Goal: Task Accomplishment & Management: Complete application form

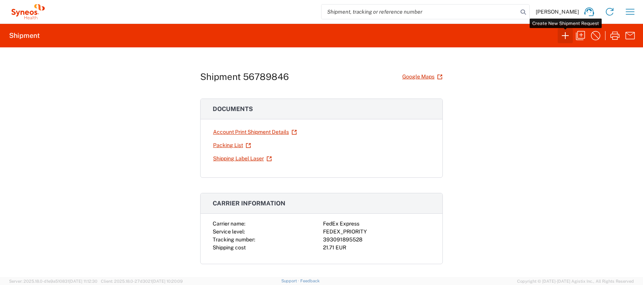
click at [566, 35] on icon "button" at bounding box center [565, 36] width 12 height 12
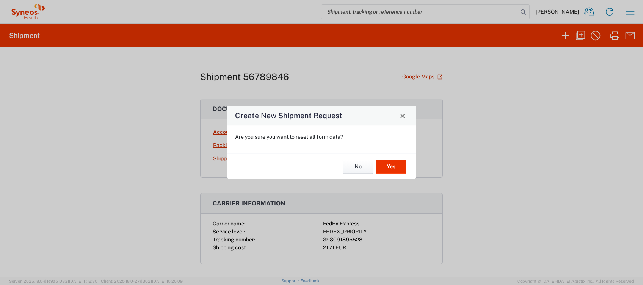
click at [361, 165] on button "No" at bounding box center [358, 167] width 30 height 14
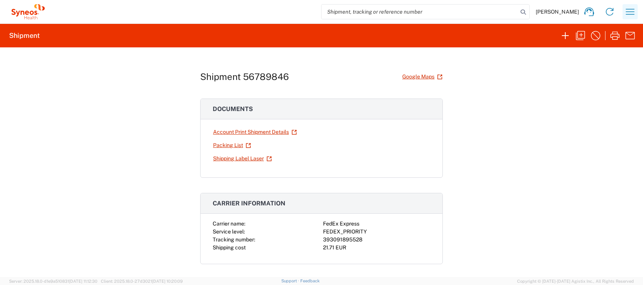
click at [630, 12] on icon "button" at bounding box center [630, 12] width 12 height 12
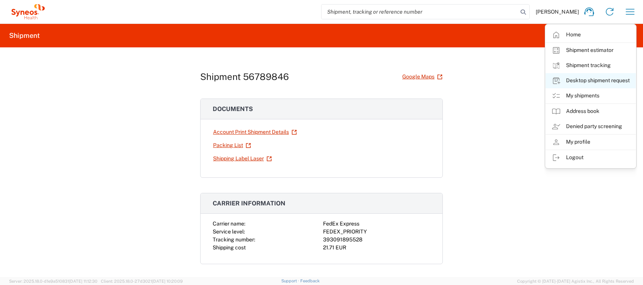
click at [604, 82] on link "Desktop shipment request" at bounding box center [591, 80] width 90 height 15
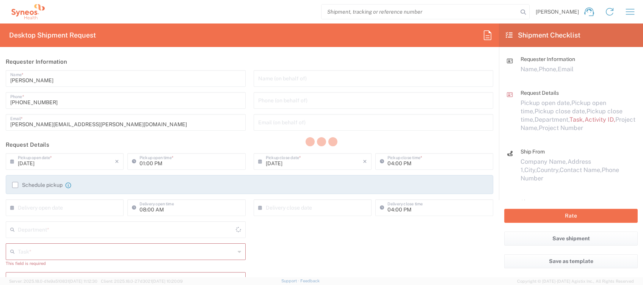
type input "4510"
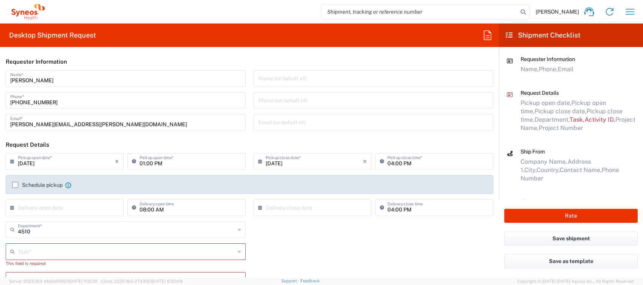
click at [141, 163] on input "01:00 PM" at bounding box center [190, 160] width 101 height 13
type input "02:00 PM"
click at [20, 185] on label "Schedule pickup" at bounding box center [37, 185] width 50 height 6
click at [15, 185] on input "Schedule pickup" at bounding box center [15, 185] width 0 height 0
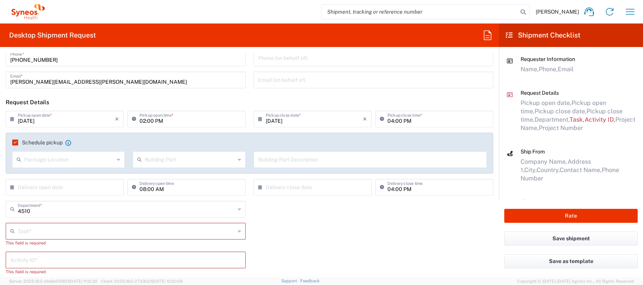
scroll to position [101, 0]
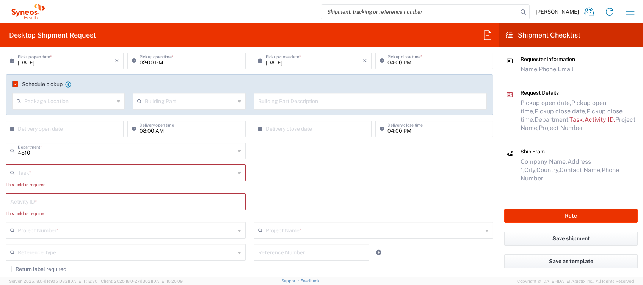
click at [33, 175] on input "text" at bounding box center [126, 172] width 217 height 13
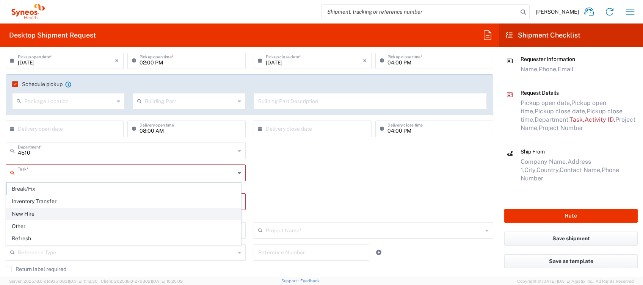
click at [33, 211] on span "New Hire" at bounding box center [123, 214] width 234 height 12
type input "New Hire"
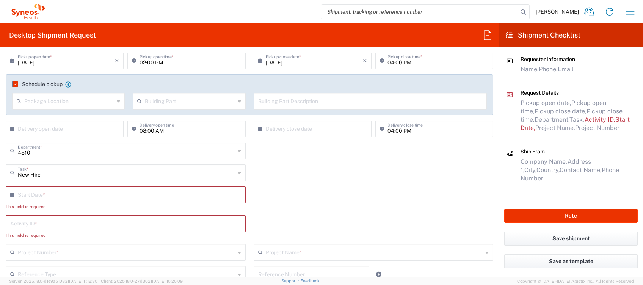
click at [37, 196] on input "text" at bounding box center [127, 194] width 219 height 13
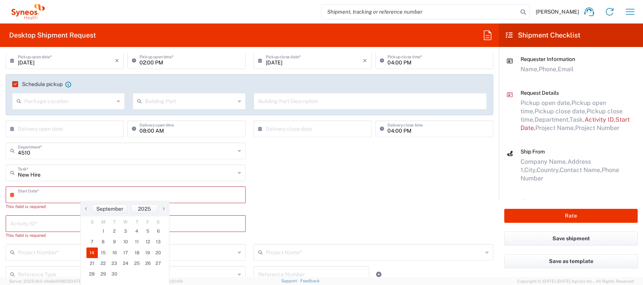
click at [92, 252] on span "14" at bounding box center [91, 253] width 11 height 11
type input "[DATE]"
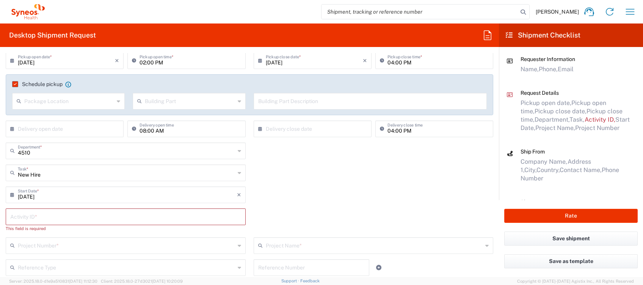
click at [40, 218] on input "text" at bounding box center [125, 216] width 231 height 13
type input "4510"
click at [34, 235] on input "text" at bounding box center [126, 238] width 217 height 13
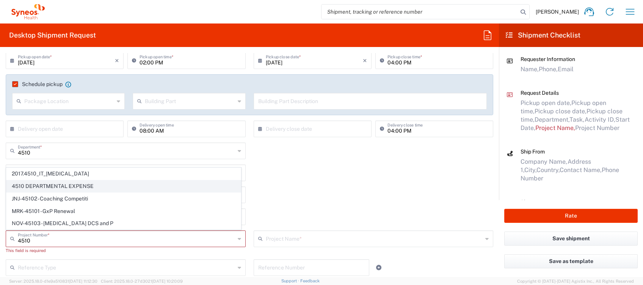
click at [53, 188] on span "4510 DEPARTMENTAL EXPENSE" at bounding box center [123, 187] width 234 height 12
type input "4510 DEPARTMENTAL EXPENSE"
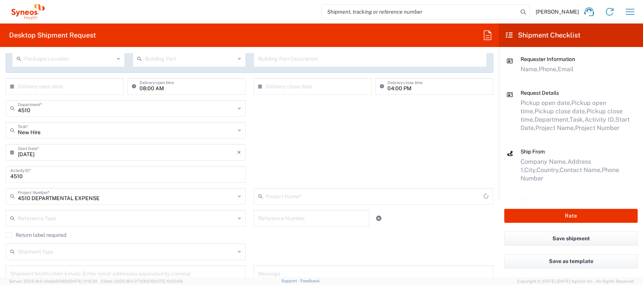
type input "4510 DEPARTMENTAL EXPENSE"
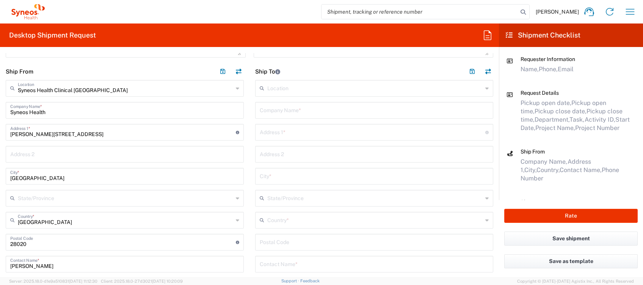
scroll to position [354, 0]
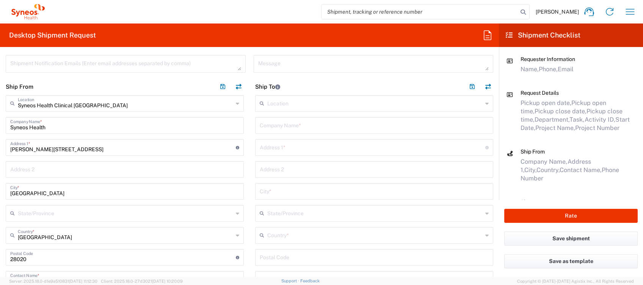
click at [279, 127] on input "text" at bounding box center [374, 124] width 229 height 13
type input "Syneos"
click at [263, 152] on input "text" at bounding box center [373, 146] width 226 height 13
paste input "[PERSON_NAME][STREET_ADDRESS][PERSON_NAME]"
drag, startPoint x: 344, startPoint y: 149, endPoint x: 409, endPoint y: 150, distance: 64.9
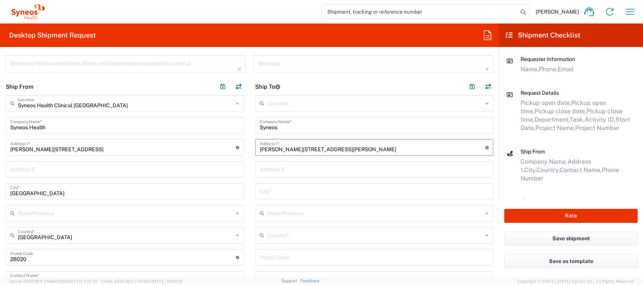
click at [409, 150] on input "[PERSON_NAME][STREET_ADDRESS][PERSON_NAME]" at bounding box center [373, 146] width 226 height 13
type input "[PERSON_NAME][STREET_ADDRESS][PERSON_NAME]"
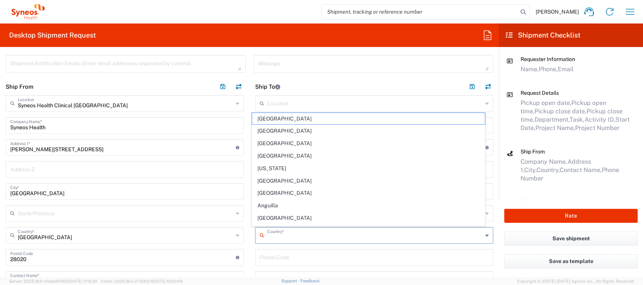
click at [295, 237] on input "text" at bounding box center [374, 234] width 215 height 13
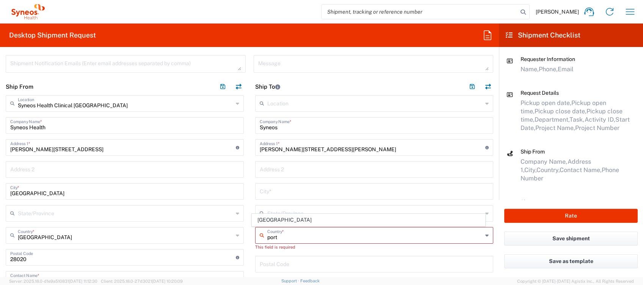
click at [265, 217] on span "[GEOGRAPHIC_DATA]" at bounding box center [368, 220] width 233 height 12
type input "[GEOGRAPHIC_DATA]"
type input "Sender/Shipper"
type input "Delivery Duty Paid"
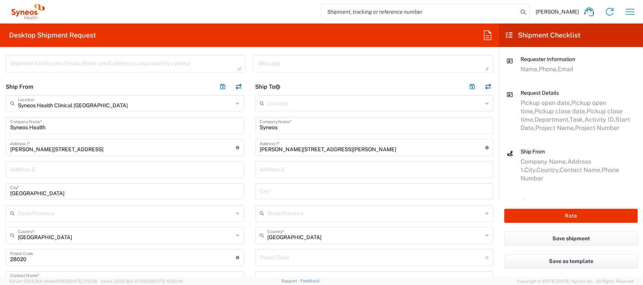
click at [267, 259] on input "undefined" at bounding box center [373, 256] width 226 height 13
paste input "1500-469 [GEOGRAPHIC_DATA] [GEOGRAPHIC_DATA]"
drag, startPoint x: 280, startPoint y: 258, endPoint x: 335, endPoint y: 261, distance: 54.7
click at [335, 261] on input "undefined" at bounding box center [373, 256] width 226 height 13
type input "1500-469"
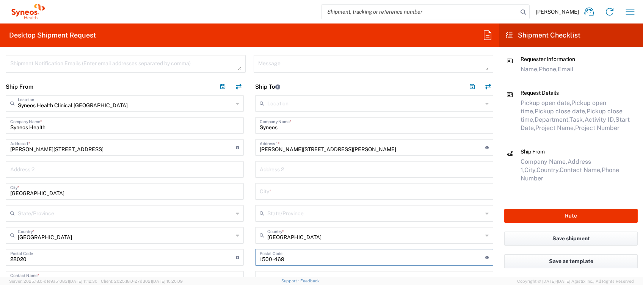
click at [260, 188] on input "text" at bounding box center [374, 190] width 229 height 13
paste input "Lisboa [GEOGRAPHIC_DATA]"
type input "[GEOGRAPHIC_DATA]"
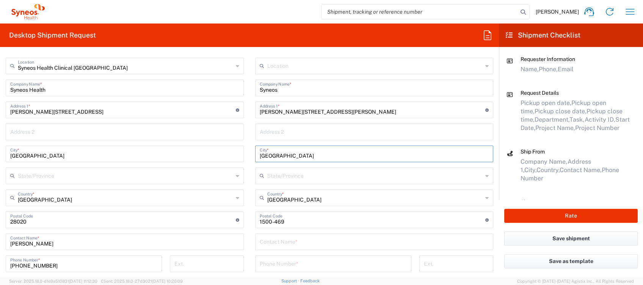
scroll to position [404, 0]
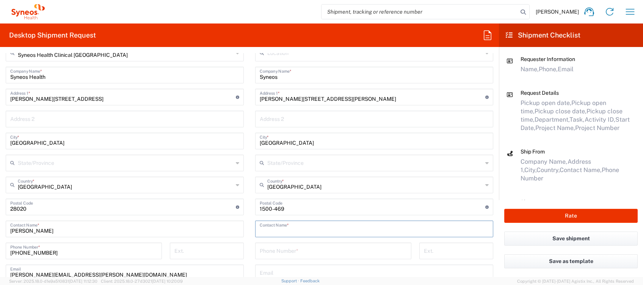
click at [277, 228] on input "text" at bounding box center [374, 228] width 229 height 13
type input "[PERSON_NAME]"
click at [276, 249] on input "tel" at bounding box center [333, 250] width 147 height 13
paste input "+351 (961) 186961"
click at [267, 252] on input "+351 (961) 186961" at bounding box center [333, 250] width 147 height 13
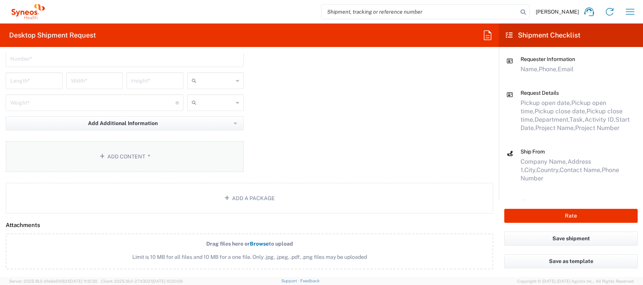
scroll to position [759, 0]
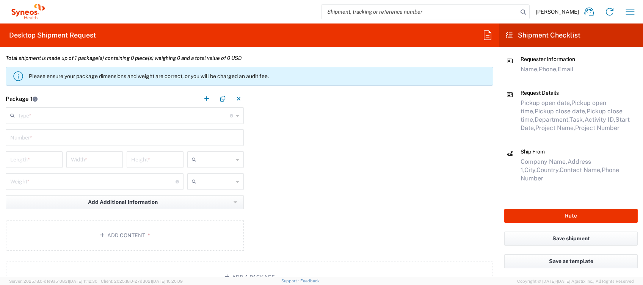
type input "[PHONE_NUMBER]"
click at [147, 115] on input "text" at bounding box center [124, 114] width 212 height 13
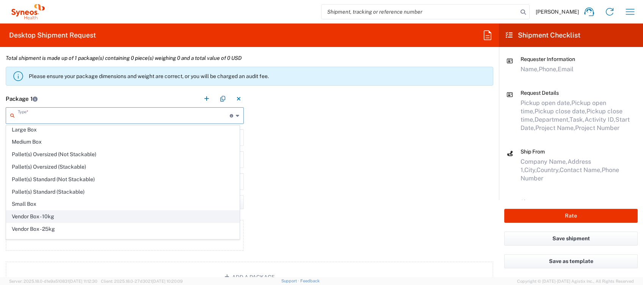
scroll to position [22, 0]
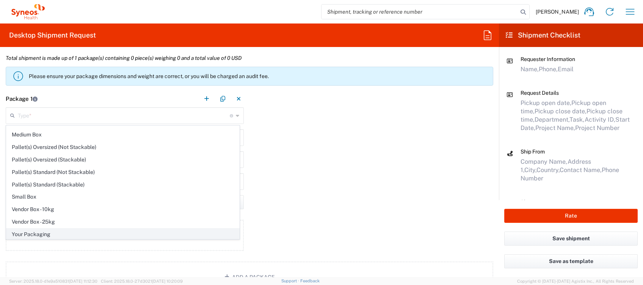
click at [53, 231] on span "Your Packaging" at bounding box center [122, 235] width 233 height 12
type input "Your Packaging"
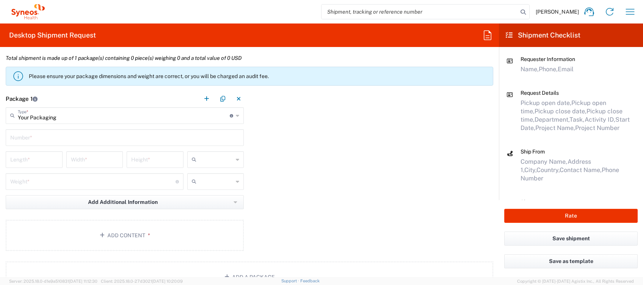
click at [44, 135] on input "text" at bounding box center [124, 136] width 229 height 13
type input "1"
click at [23, 159] on input "number" at bounding box center [34, 158] width 48 height 13
type input "36"
type input "31"
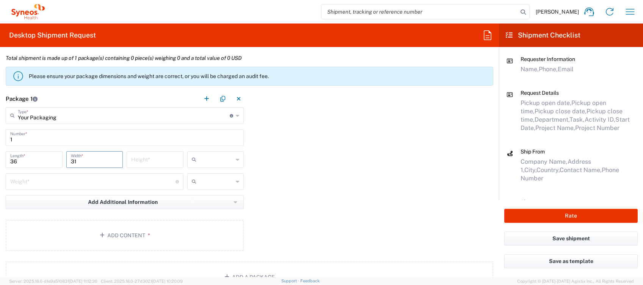
click at [135, 156] on input "number" at bounding box center [155, 158] width 48 height 13
type input "13"
click at [193, 163] on icon at bounding box center [196, 160] width 8 height 12
click at [197, 173] on span "cm" at bounding box center [212, 176] width 54 height 12
type input "cm"
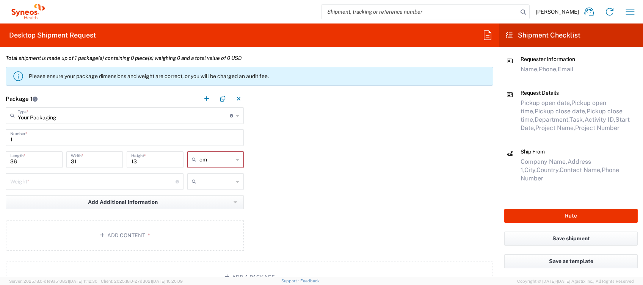
click at [39, 181] on input "number" at bounding box center [92, 180] width 165 height 13
type input "4"
drag, startPoint x: 194, startPoint y: 180, endPoint x: 197, endPoint y: 182, distance: 4.0
click at [195, 180] on icon at bounding box center [196, 182] width 8 height 12
click at [218, 197] on span "kgs" at bounding box center [212, 198] width 54 height 12
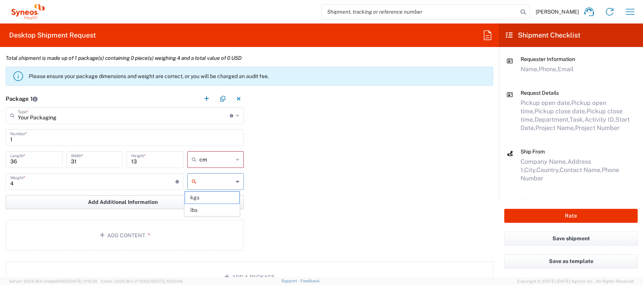
type input "kgs"
click at [127, 232] on button "Add Content *" at bounding box center [125, 235] width 238 height 31
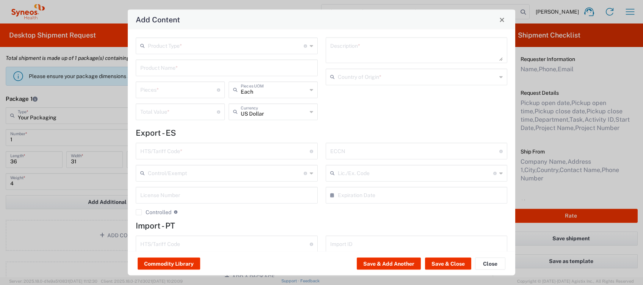
click at [193, 49] on input "text" at bounding box center [226, 45] width 156 height 13
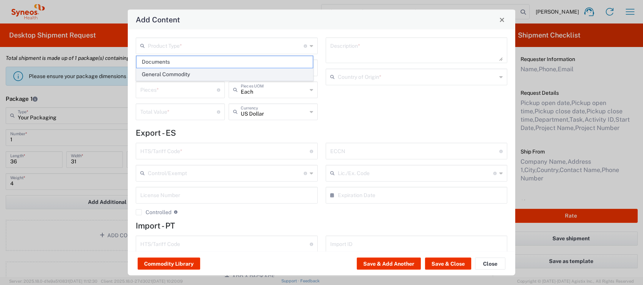
click at [179, 70] on span "General Commodity" at bounding box center [225, 75] width 176 height 12
type input "General Commodity"
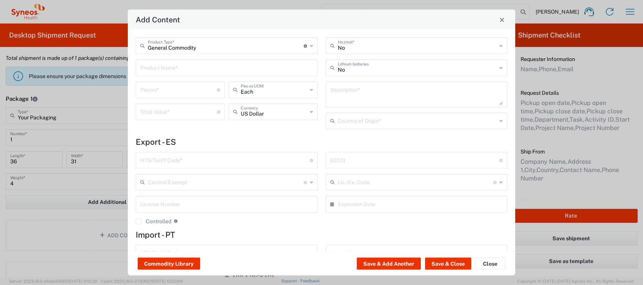
click at [162, 68] on input "text" at bounding box center [226, 67] width 173 height 13
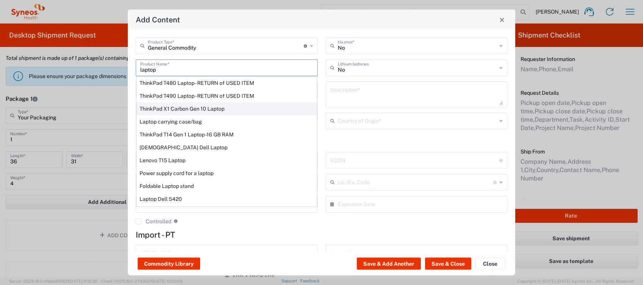
scroll to position [81, 0]
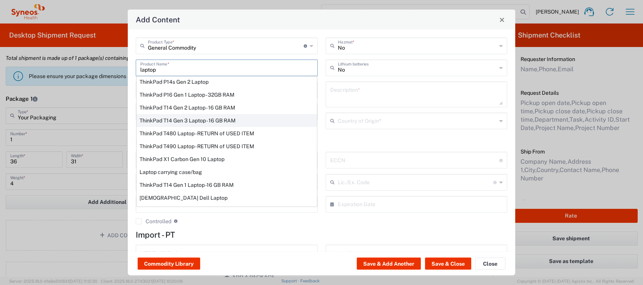
click at [188, 121] on div "ThinkPad T14 Gen 3 Laptop - 16 GB RAM" at bounding box center [227, 120] width 181 height 13
type input "ThinkPad T14 Gen 3 Laptop - 16 GB RAM"
type input "1"
type textarea "Intel Core i7-1265U vProÂ® Processor - 14" - 16 GB RAM - 512 GB SSD"
type input "[GEOGRAPHIC_DATA]"
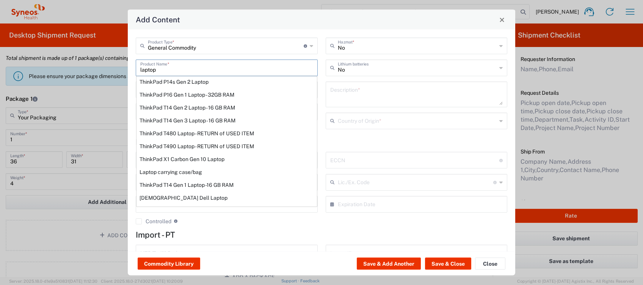
type input "8471300100"
type input "BIS"
type input "5A992.c"
type input "Yes"
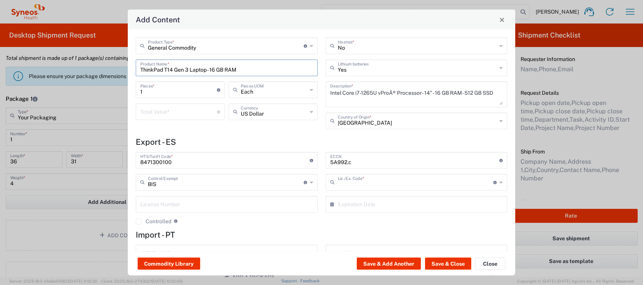
type input "NLR - No License Required"
click at [193, 114] on input "number" at bounding box center [178, 111] width 77 height 13
type input "400"
click at [310, 111] on icon at bounding box center [311, 112] width 3 height 12
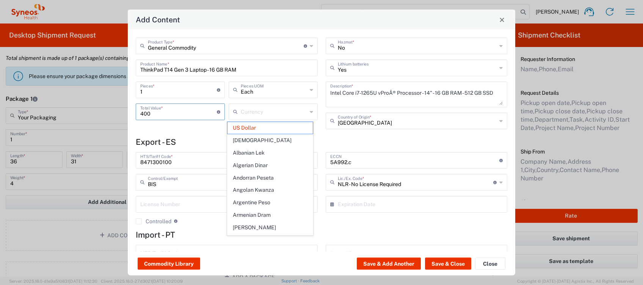
drag, startPoint x: 167, startPoint y: 115, endPoint x: 105, endPoint y: 109, distance: 62.1
click at [106, 110] on div "Add Content General Commodity Product Type * Document: Paper document generated…" at bounding box center [321, 142] width 643 height 285
type input "US Dollar"
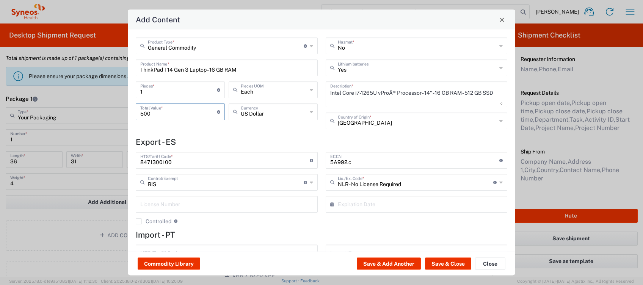
type input "500"
click at [310, 113] on icon at bounding box center [311, 112] width 3 height 12
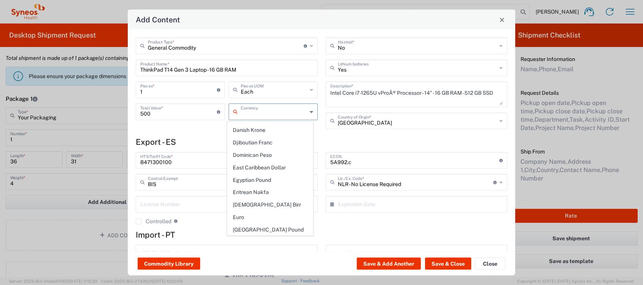
scroll to position [607, 0]
click at [258, 211] on span "Euro" at bounding box center [271, 217] width 86 height 12
type input "Euro"
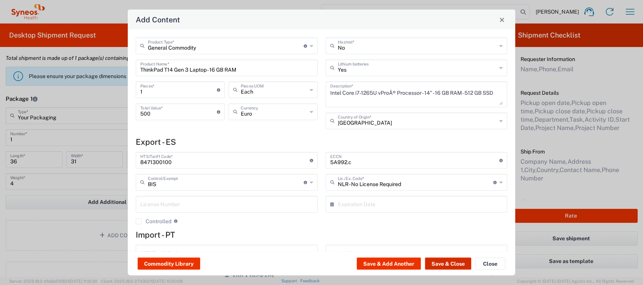
click at [446, 261] on button "Save & Close" at bounding box center [448, 264] width 46 height 12
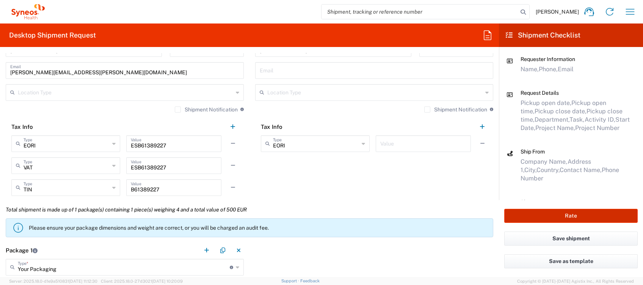
click at [548, 214] on button "Rate" at bounding box center [571, 216] width 134 height 14
type input "4510 DEPARTMENTAL EXPENSE"
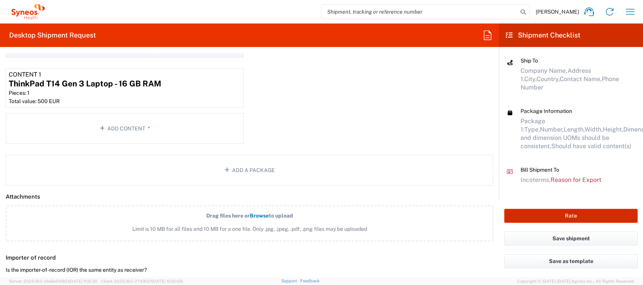
scroll to position [1062, 0]
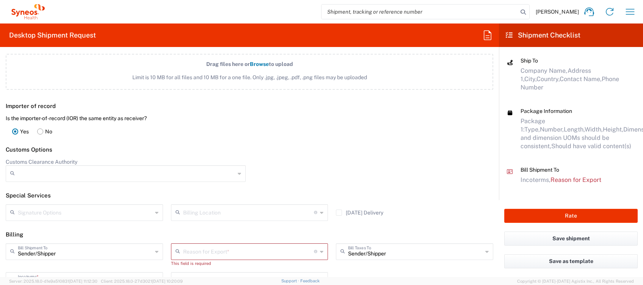
click at [320, 250] on icon at bounding box center [321, 252] width 3 height 12
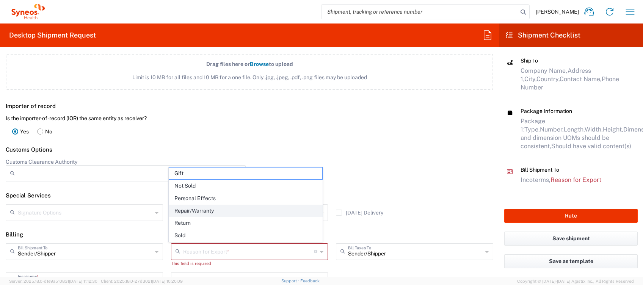
click at [218, 208] on span "Repair/Warranty" at bounding box center [245, 211] width 153 height 12
type input "Repair/Warranty"
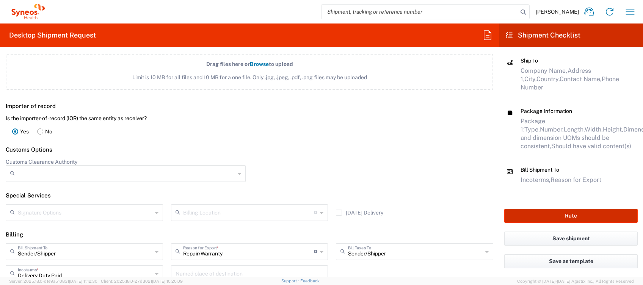
click at [584, 215] on button "Rate" at bounding box center [571, 216] width 134 height 14
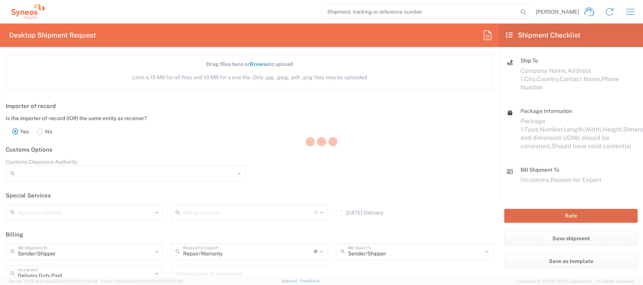
scroll to position [130, 0]
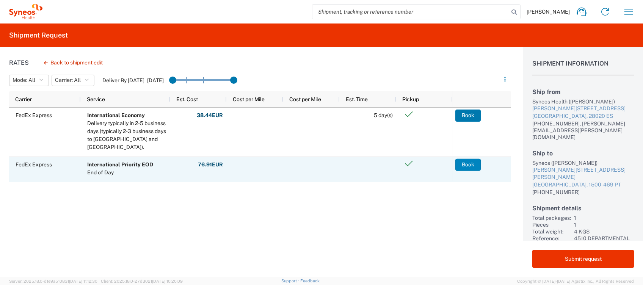
click at [468, 164] on button "Book" at bounding box center [468, 165] width 25 height 12
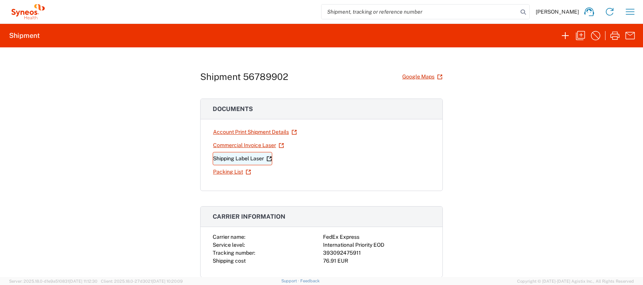
click at [248, 156] on link "Shipping Label Laser" at bounding box center [243, 158] width 60 height 13
